Goal: Task Accomplishment & Management: Manage account settings

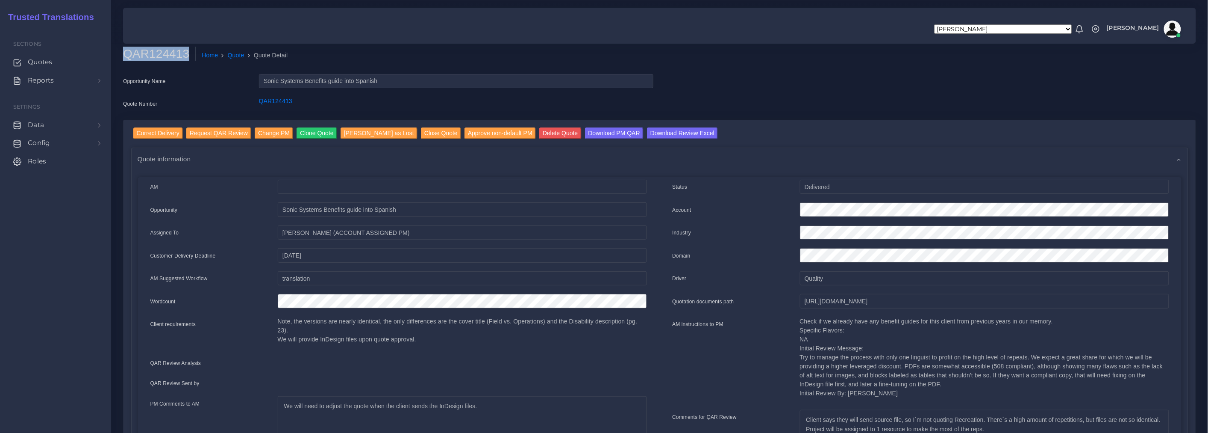
drag, startPoint x: 125, startPoint y: 55, endPoint x: 175, endPoint y: 75, distance: 54.3
click at [182, 58] on h2 "QAR124413" at bounding box center [159, 54] width 73 height 15
copy h2 "QAR124413"
click at [219, 131] on input "Request QAR Review" at bounding box center [218, 133] width 65 height 12
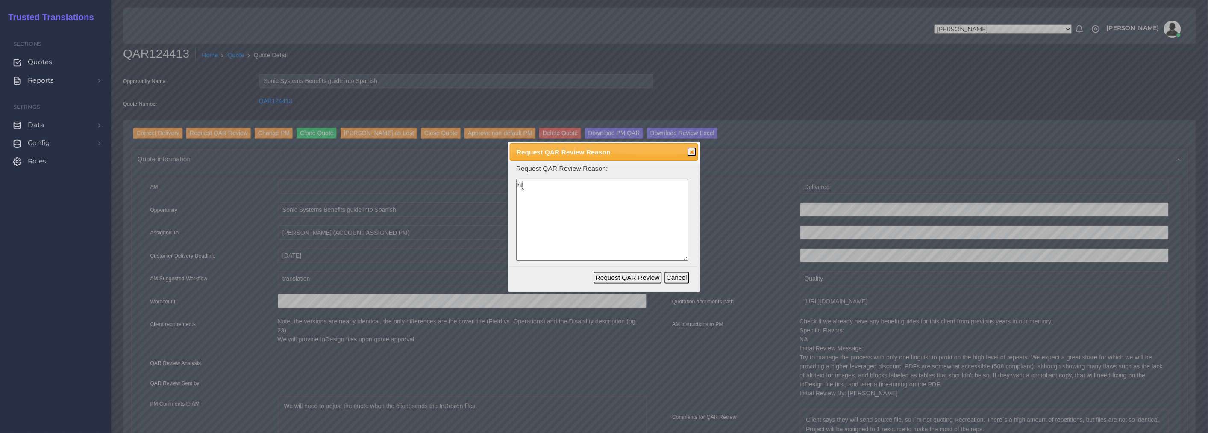
type textarea "h"
type textarea "High level of repeats and issues with 508 compliance."
click at [629, 276] on button "Request QAR Review" at bounding box center [628, 277] width 68 height 12
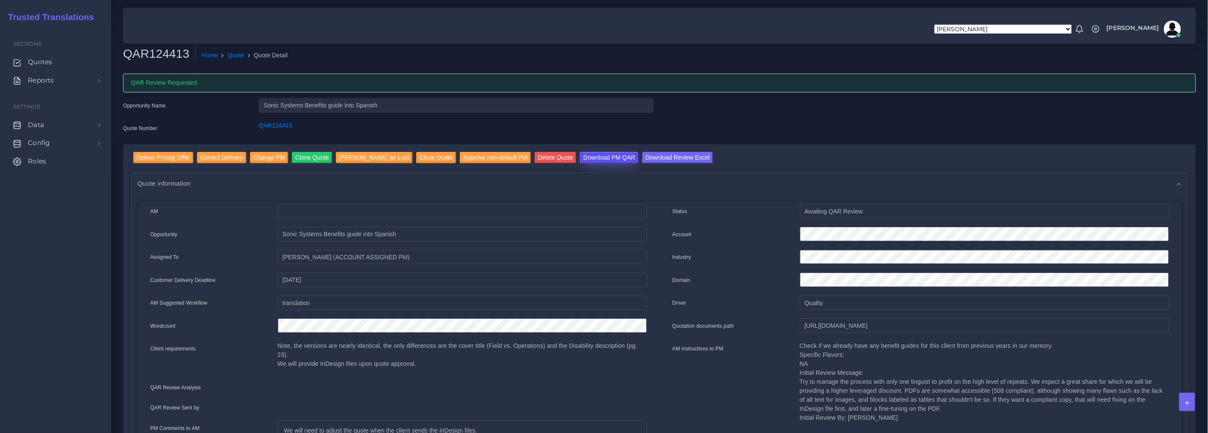
click at [583, 155] on input "Download PM QAR" at bounding box center [609, 158] width 59 height 12
click at [646, 156] on input "Download Review Excel" at bounding box center [677, 158] width 71 height 12
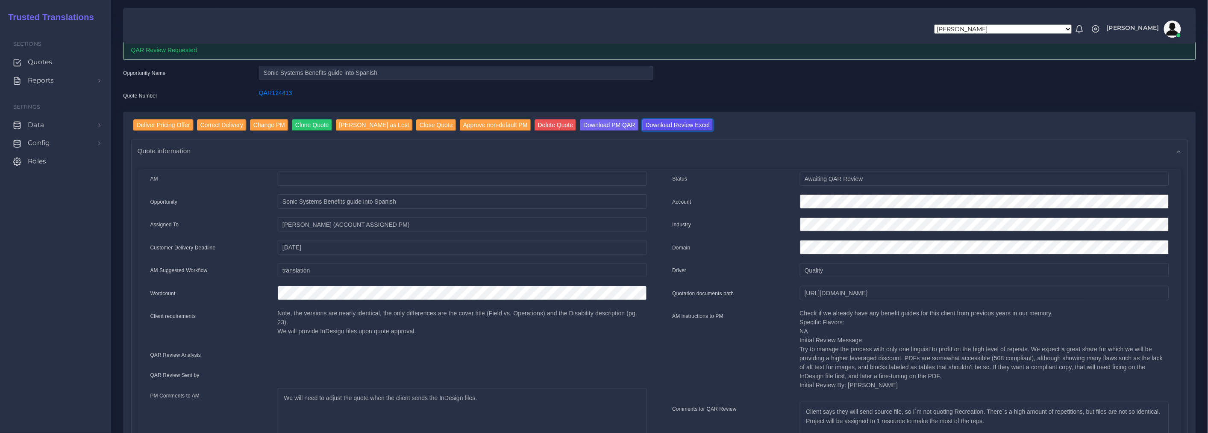
scroll to position [95, 0]
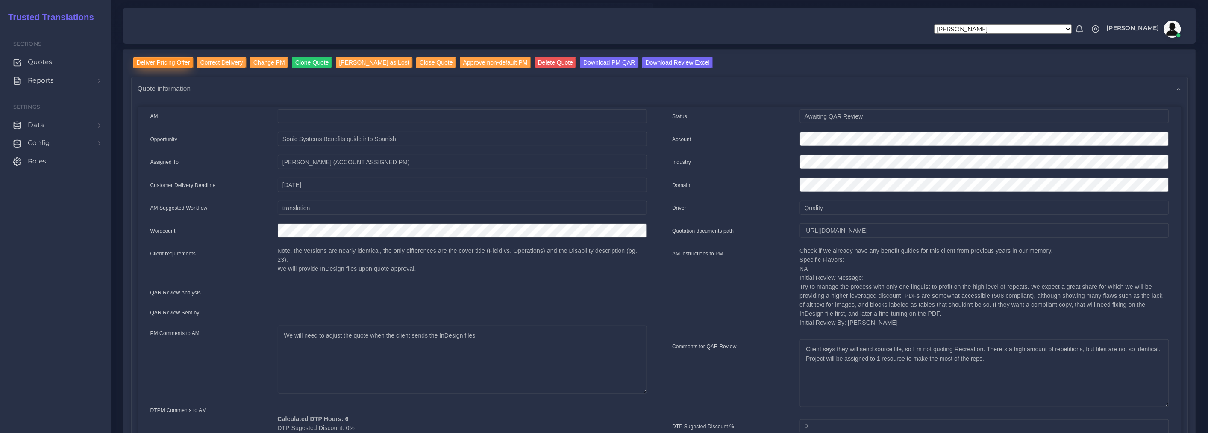
click at [177, 60] on input "Deliver Pricing Offer" at bounding box center [163, 63] width 60 height 12
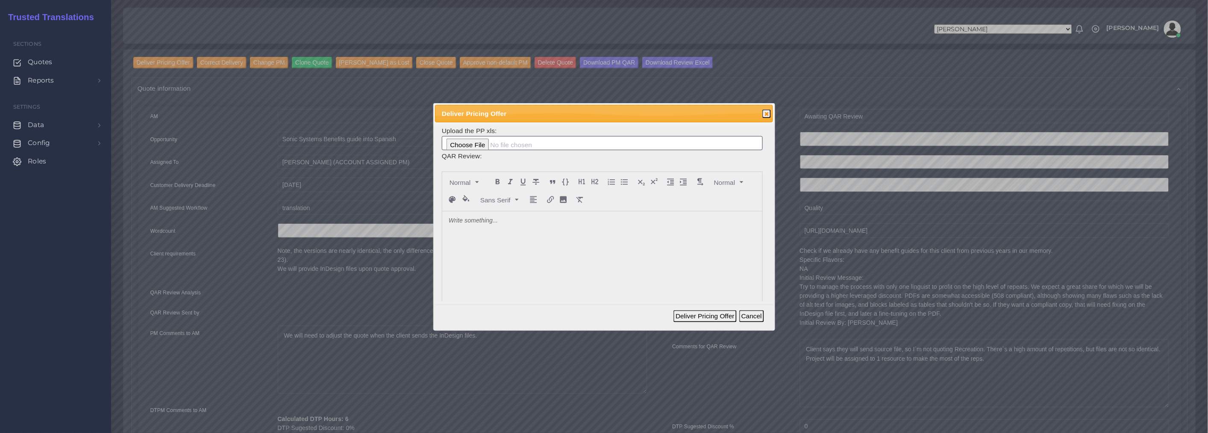
click at [526, 226] on div at bounding box center [602, 275] width 320 height 128
click at [737, 220] on p "I believe we've already started charging 9 cents instead of the old 10 for Span…" at bounding box center [602, 225] width 307 height 18
click at [683, 234] on p "I believe we've already started charging 9 cents instead of the old 10 for Span…" at bounding box center [602, 225] width 307 height 18
click at [467, 145] on input "file" at bounding box center [602, 143] width 321 height 15
type input "C:\fakepath\124413_Lockton_Companies_ToAM.xlsx"
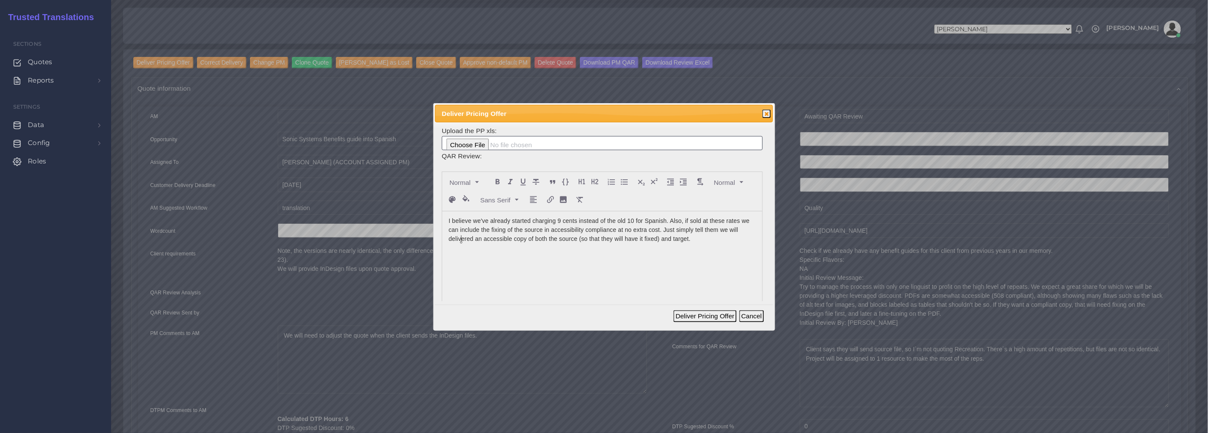
click at [462, 238] on p "I believe we've already started charging 9 cents instead of the old 10 for Span…" at bounding box center [602, 229] width 307 height 27
click at [0, 0] on lt-em "deliver" at bounding box center [0, 0] width 0 height 0
click at [685, 293] on div "I believe we've already started charging 9 cents instead of the old 10 for Span…" at bounding box center [602, 275] width 320 height 128
click at [707, 314] on button "Deliver Pricing Offer" at bounding box center [705, 316] width 63 height 12
